Goal: Book appointment/travel/reservation

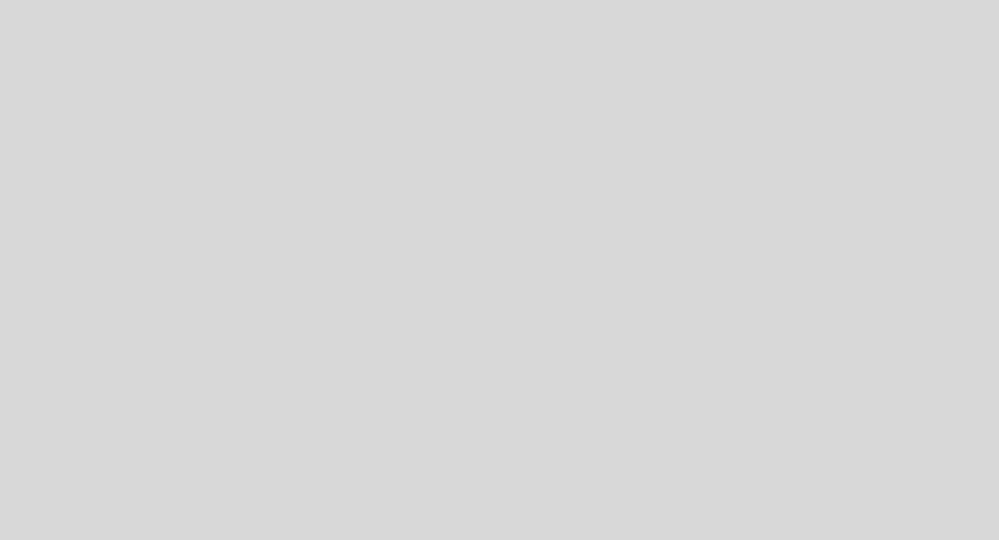
select select "pt"
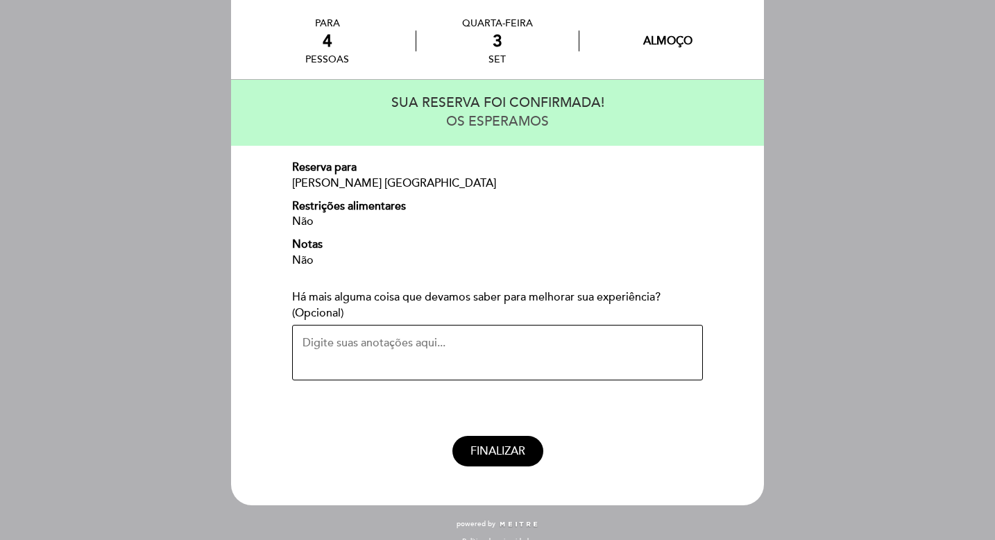
scroll to position [67, 0]
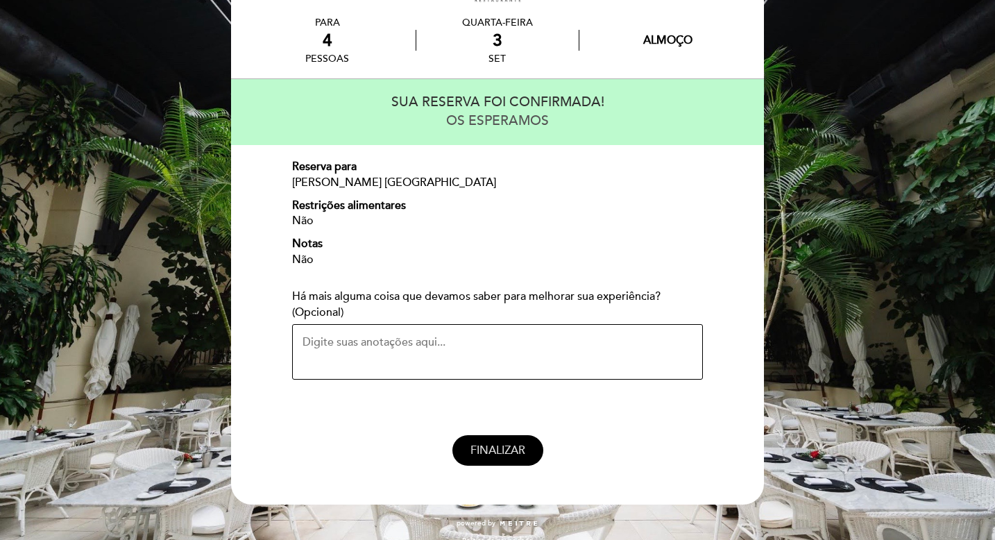
click at [498, 448] on span "FINALIZAR" at bounding box center [497, 450] width 55 height 14
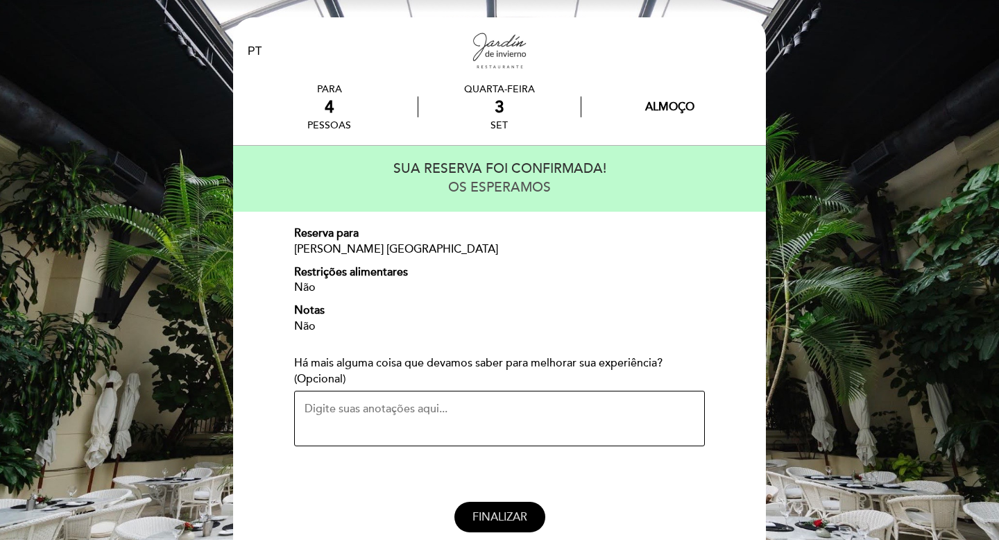
select select "pt"
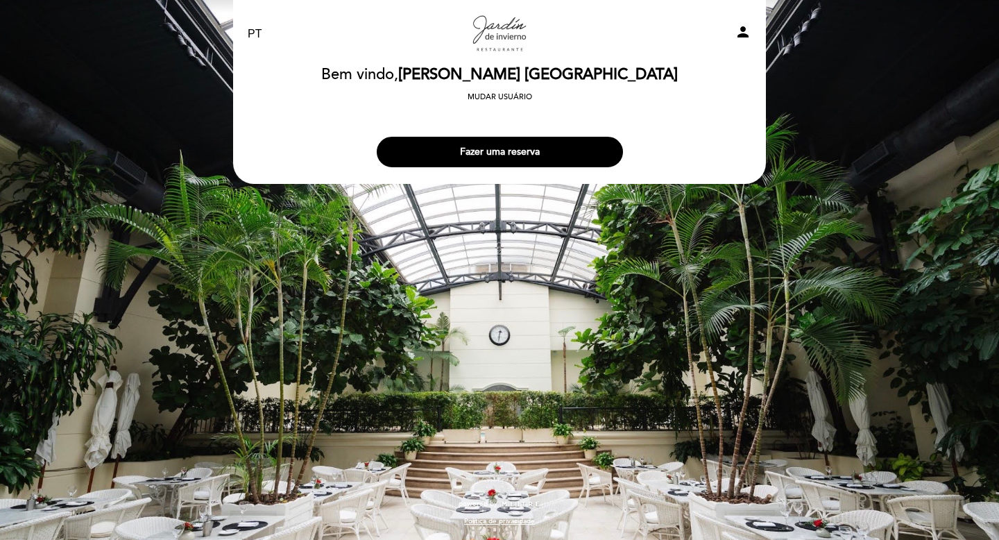
click at [506, 60] on div "EN ES PT JARDIN DE INVIERNO person" at bounding box center [500, 39] width 504 height 58
click at [746, 29] on icon "person" at bounding box center [743, 32] width 17 height 17
select select "pt"
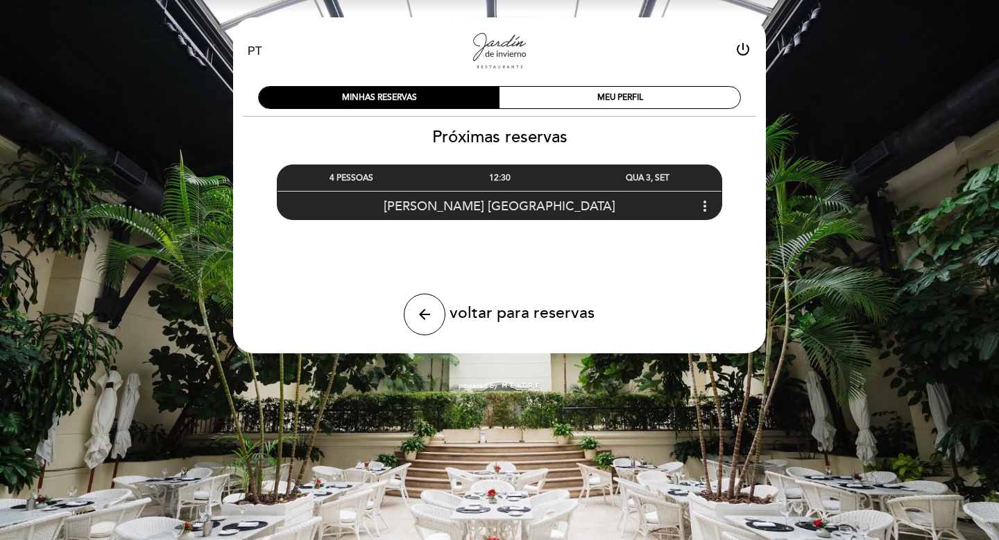
click at [538, 189] on div "4 PESSOAS 12:30 QUA 3, SET [PERSON_NAME] [GEOGRAPHIC_DATA] more_vert" at bounding box center [499, 192] width 444 height 54
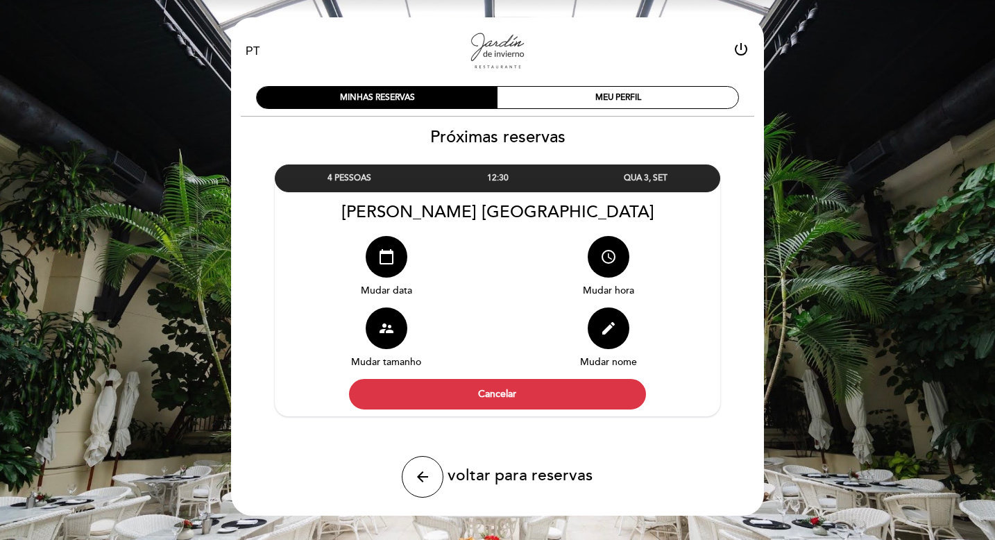
click at [479, 172] on div "12:30" at bounding box center [497, 178] width 148 height 26
